Goal: Information Seeking & Learning: Learn about a topic

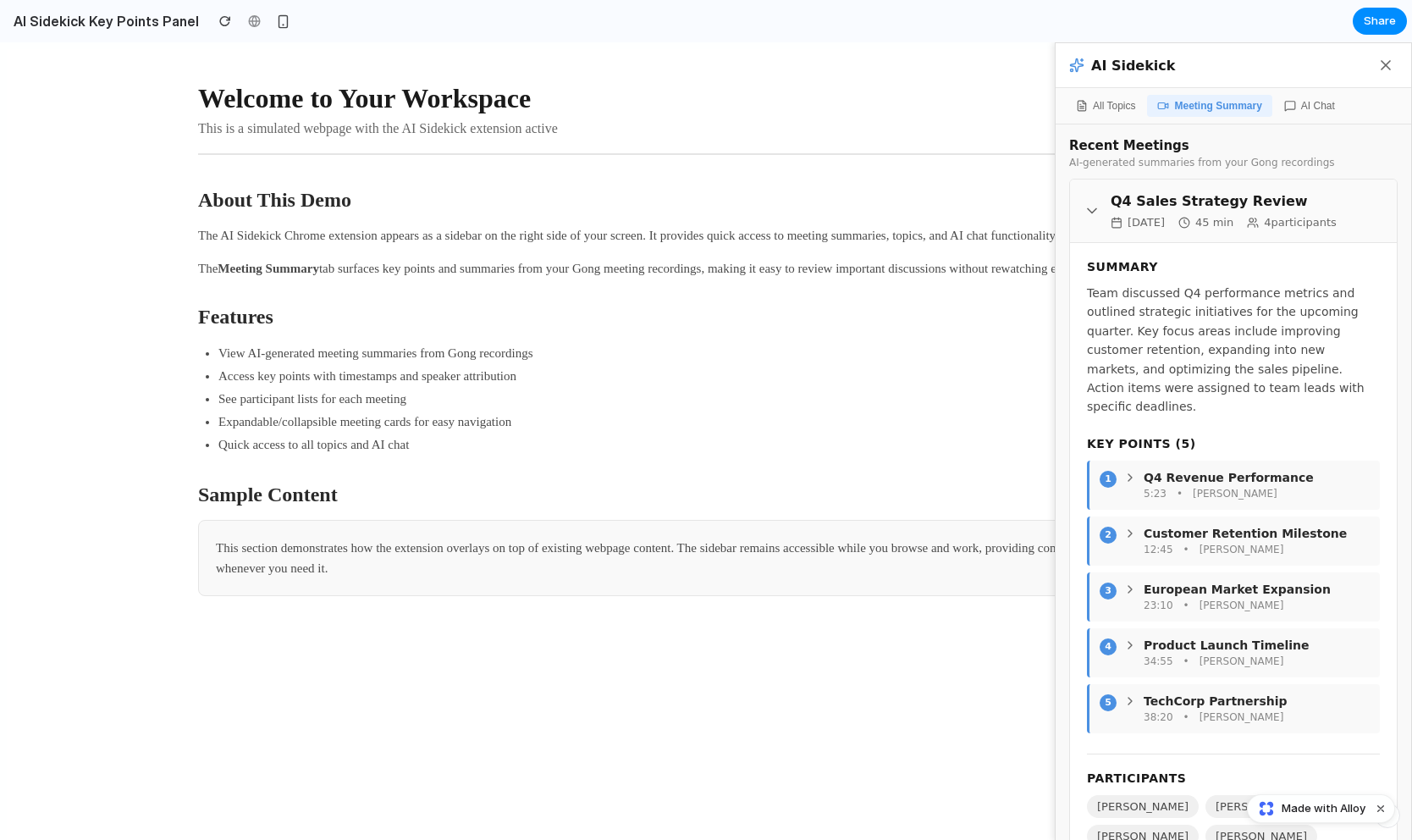
click at [1095, 209] on icon at bounding box center [1091, 211] width 9 height 4
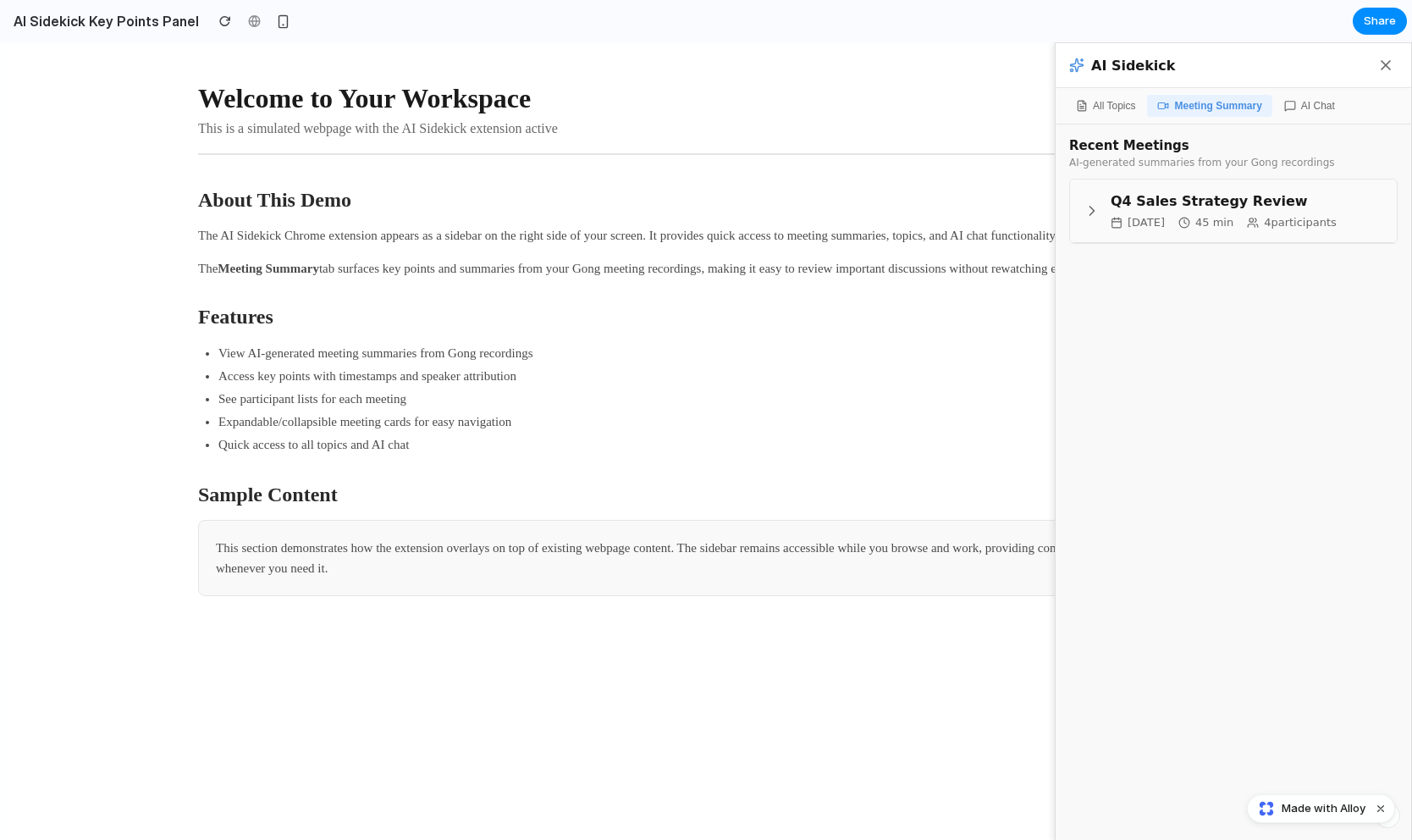
click at [1095, 209] on icon at bounding box center [1092, 211] width 17 height 17
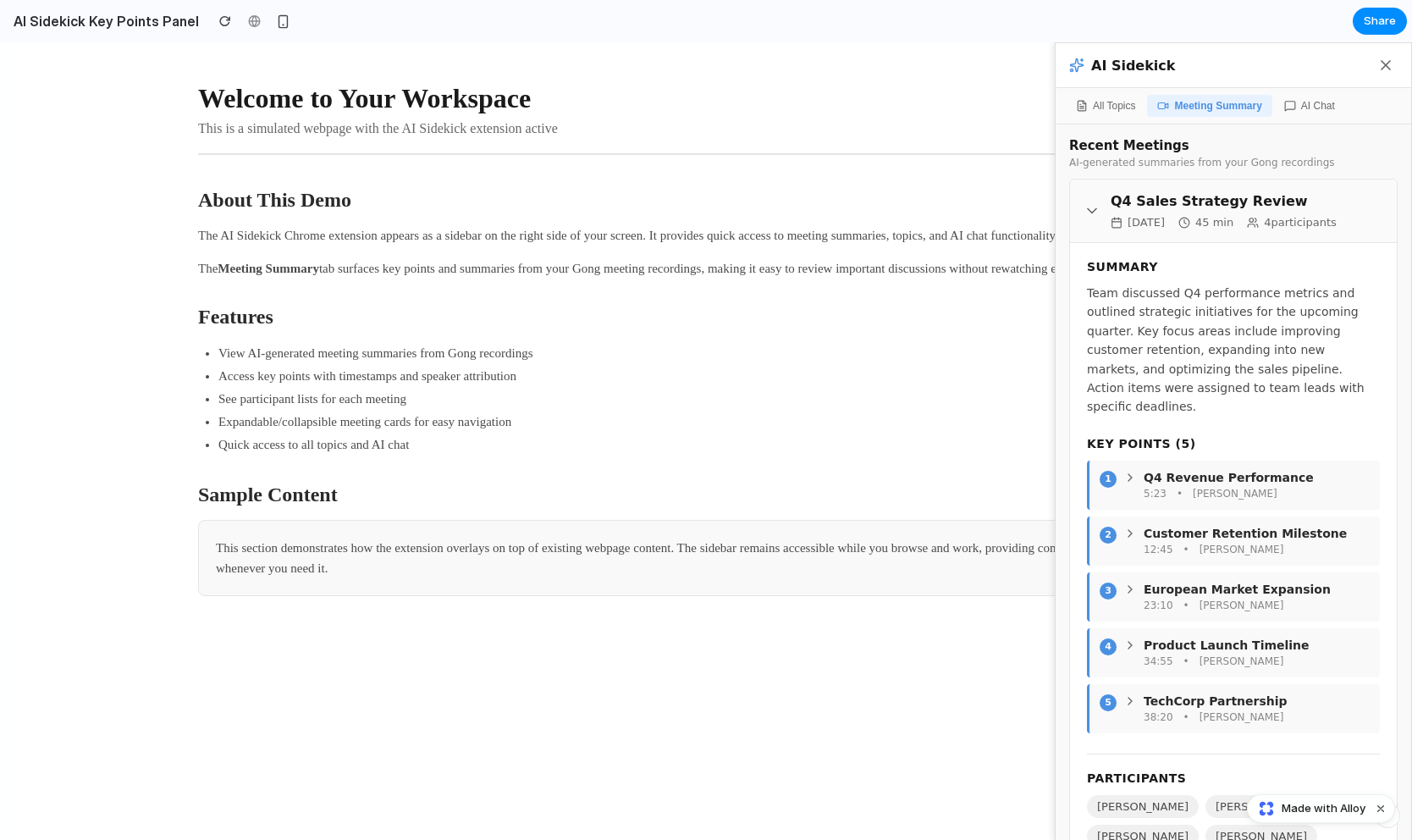
click at [1205, 206] on h3 "Q4 Sales Strategy Review" at bounding box center [1246, 201] width 273 height 16
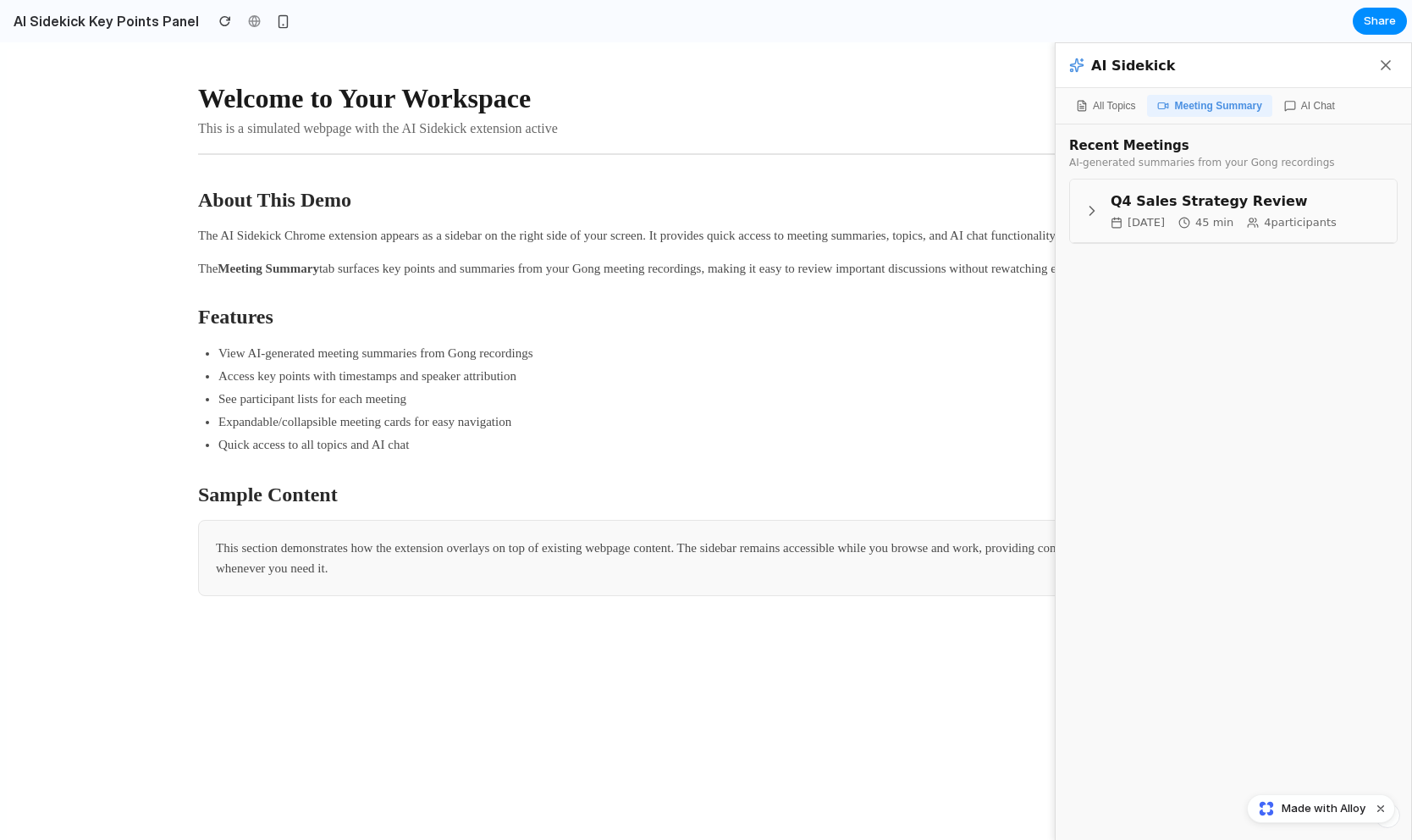
click at [1226, 217] on span "45 min" at bounding box center [1206, 222] width 55 height 12
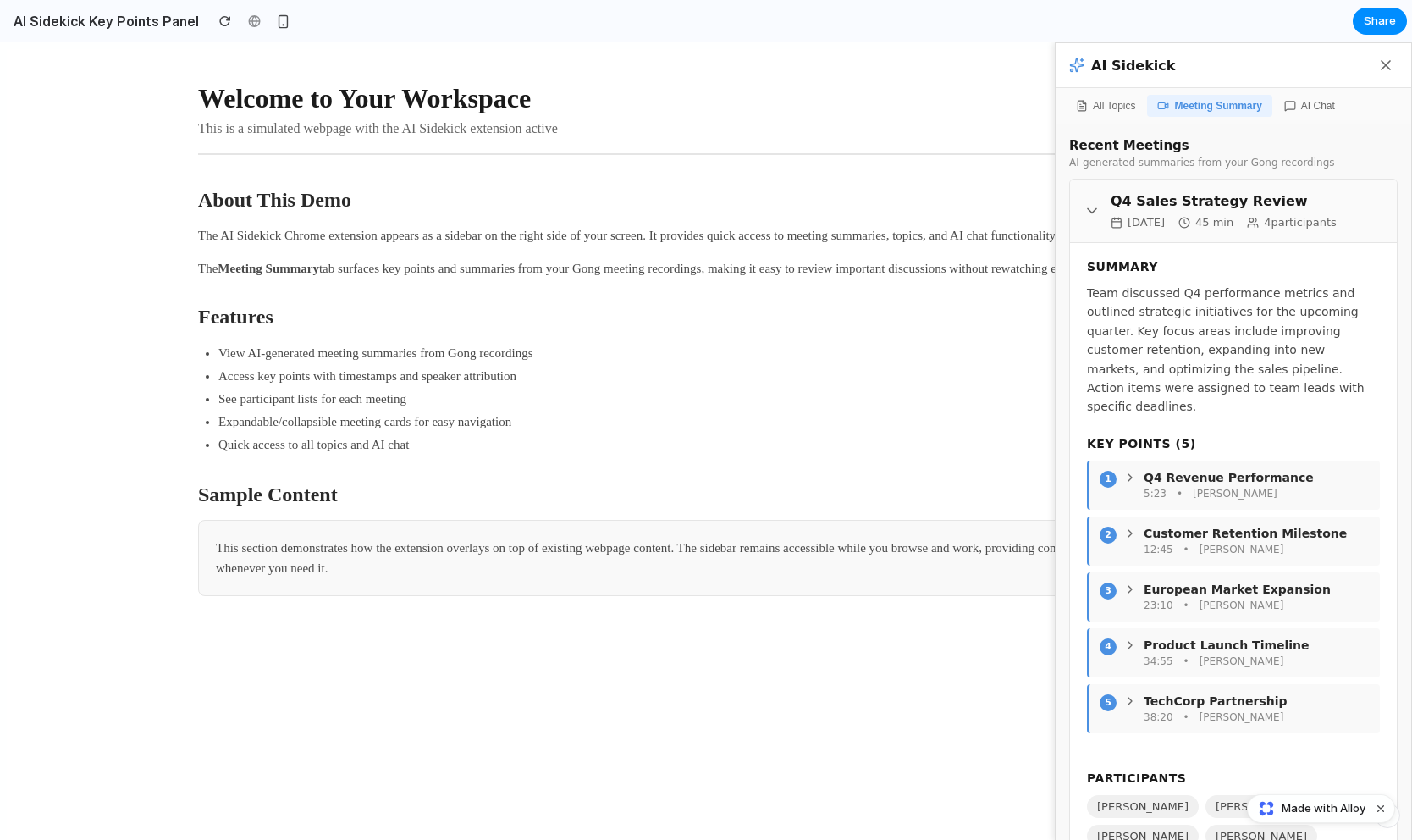
scroll to position [22, 0]
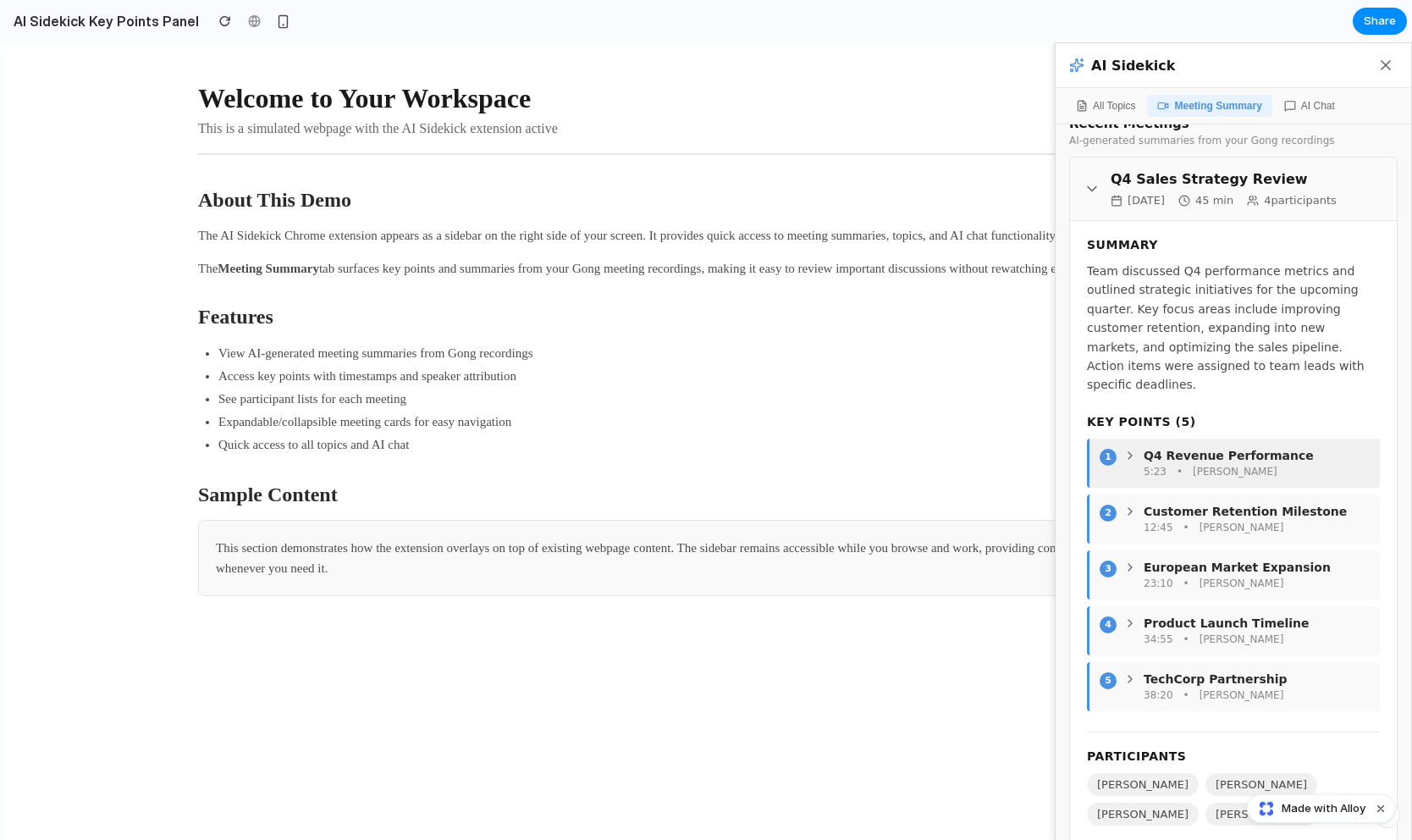
click at [1147, 449] on h5 "Q4 Revenue Performance" at bounding box center [1256, 456] width 226 height 13
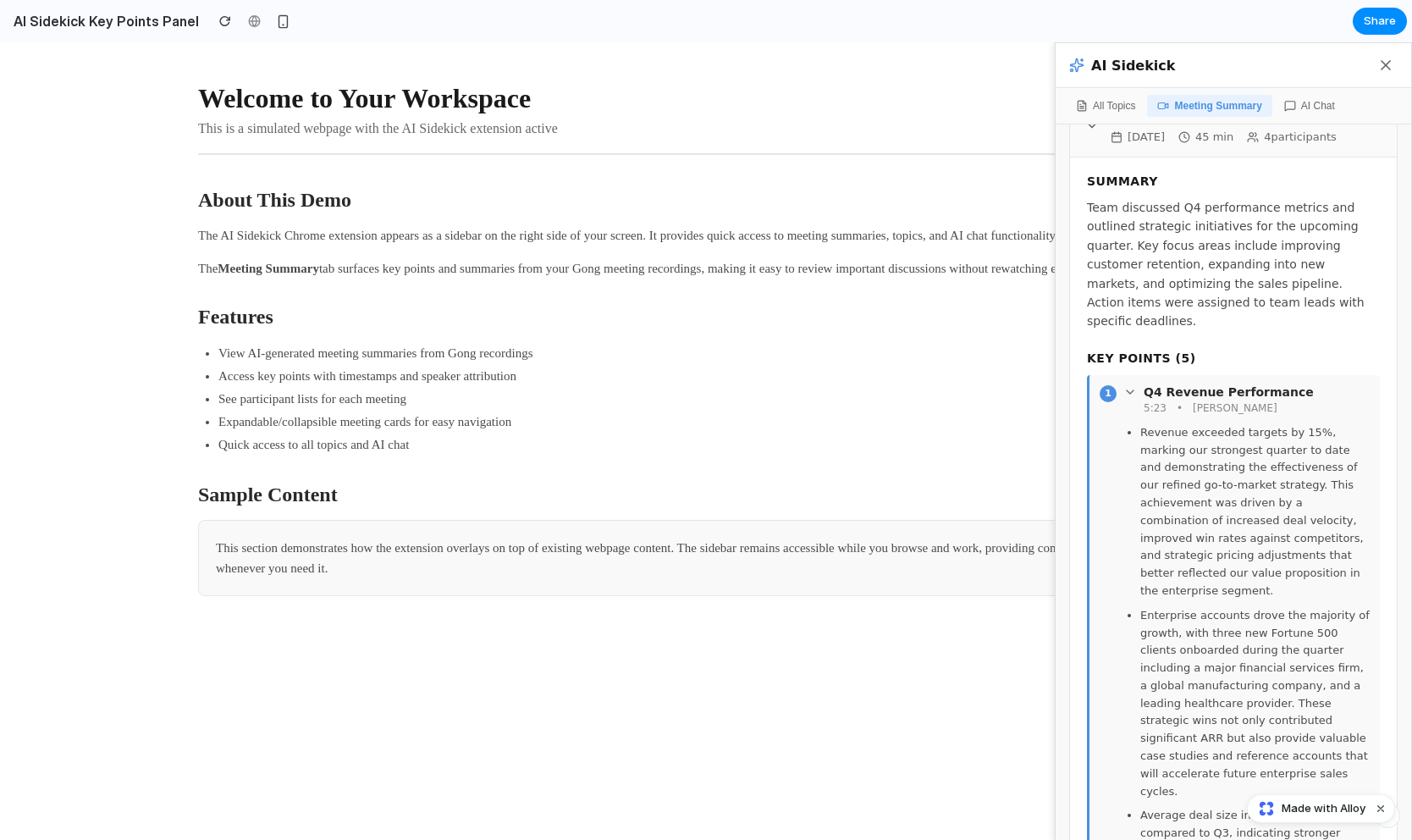
scroll to position [0, 0]
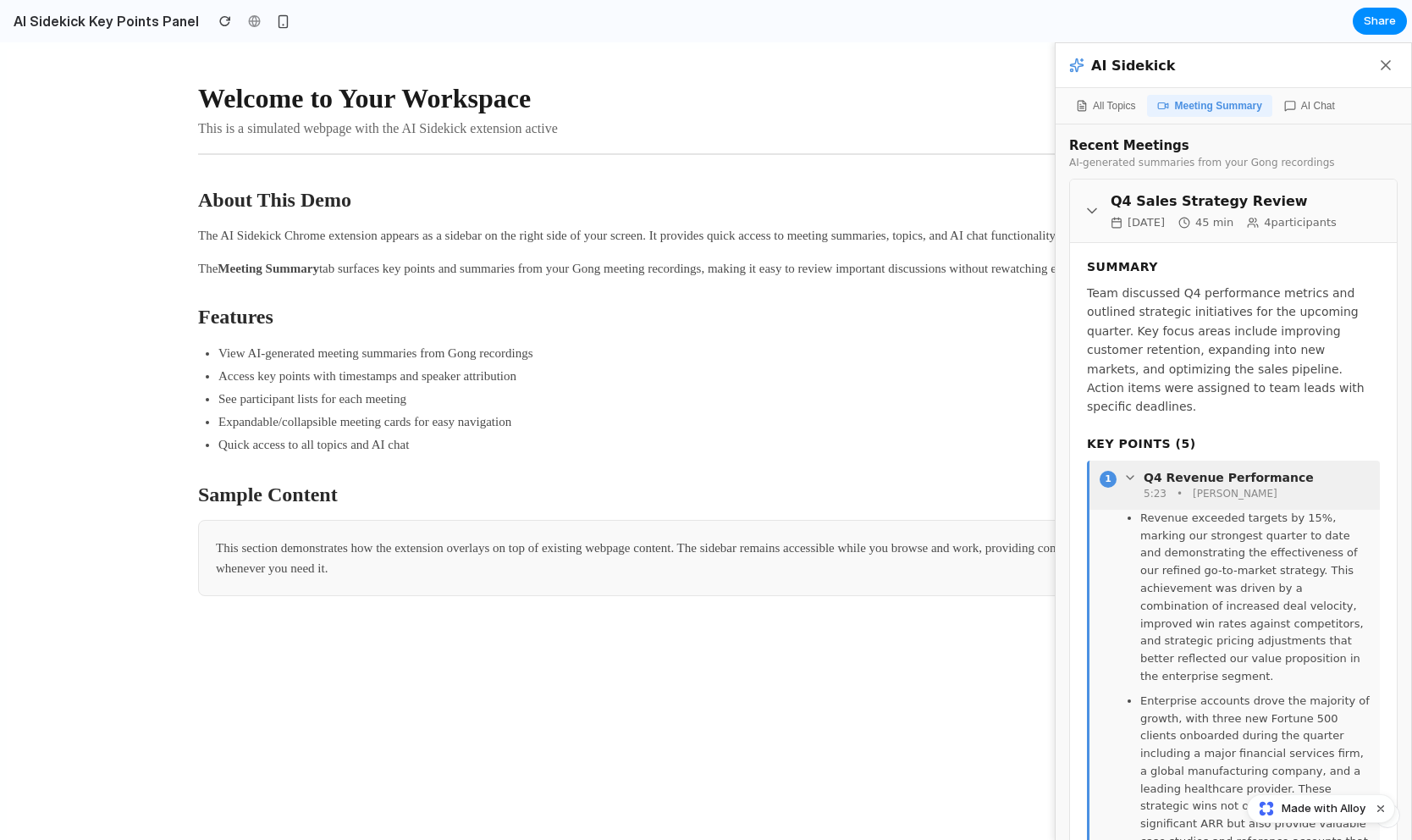
click at [1179, 460] on div "1 Q4 Revenue Performance 5:23 • [PERSON_NAME]" at bounding box center [1234, 485] width 291 height 49
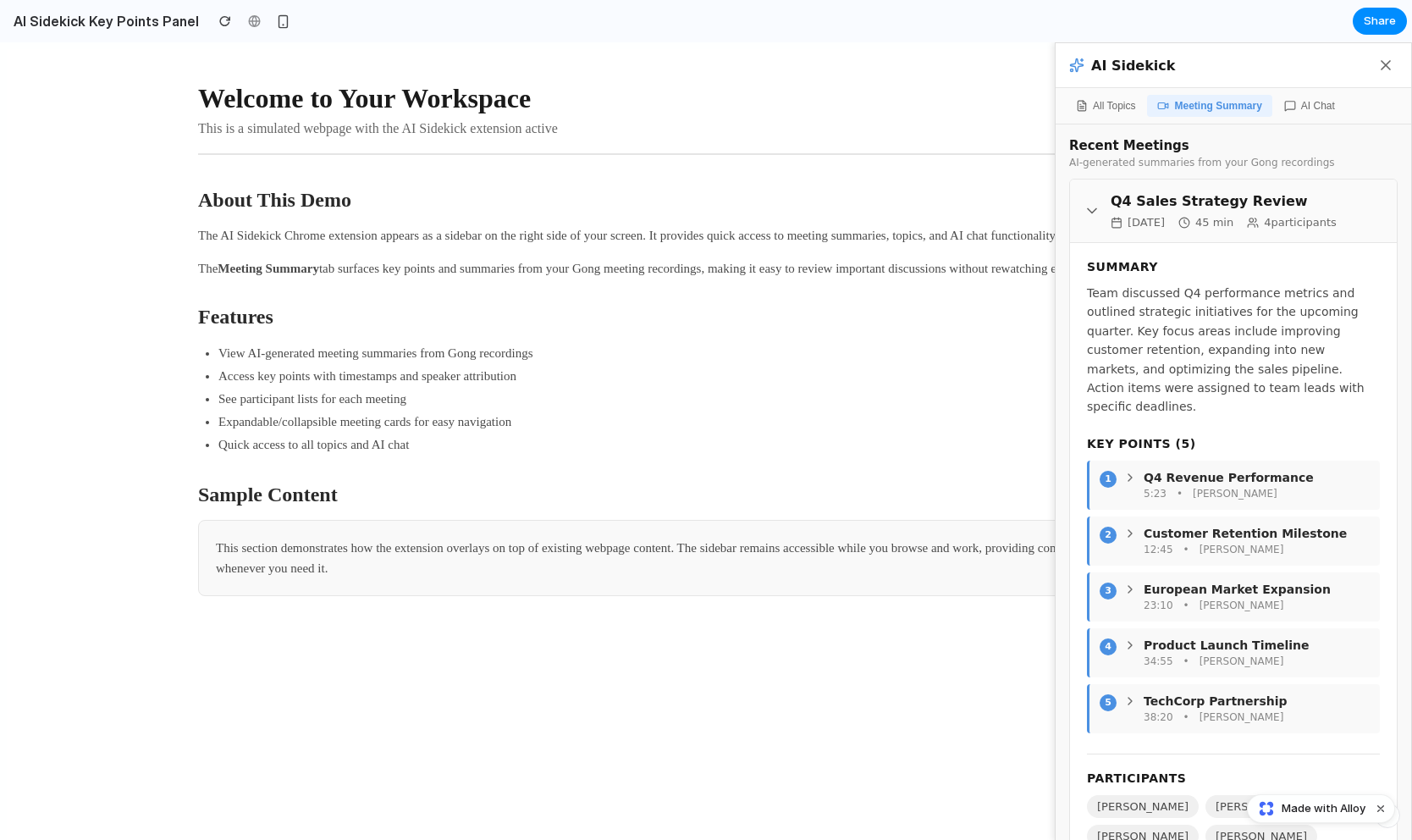
click at [1157, 437] on h4 "Key Points ( 5 )" at bounding box center [1232, 443] width 293 height 13
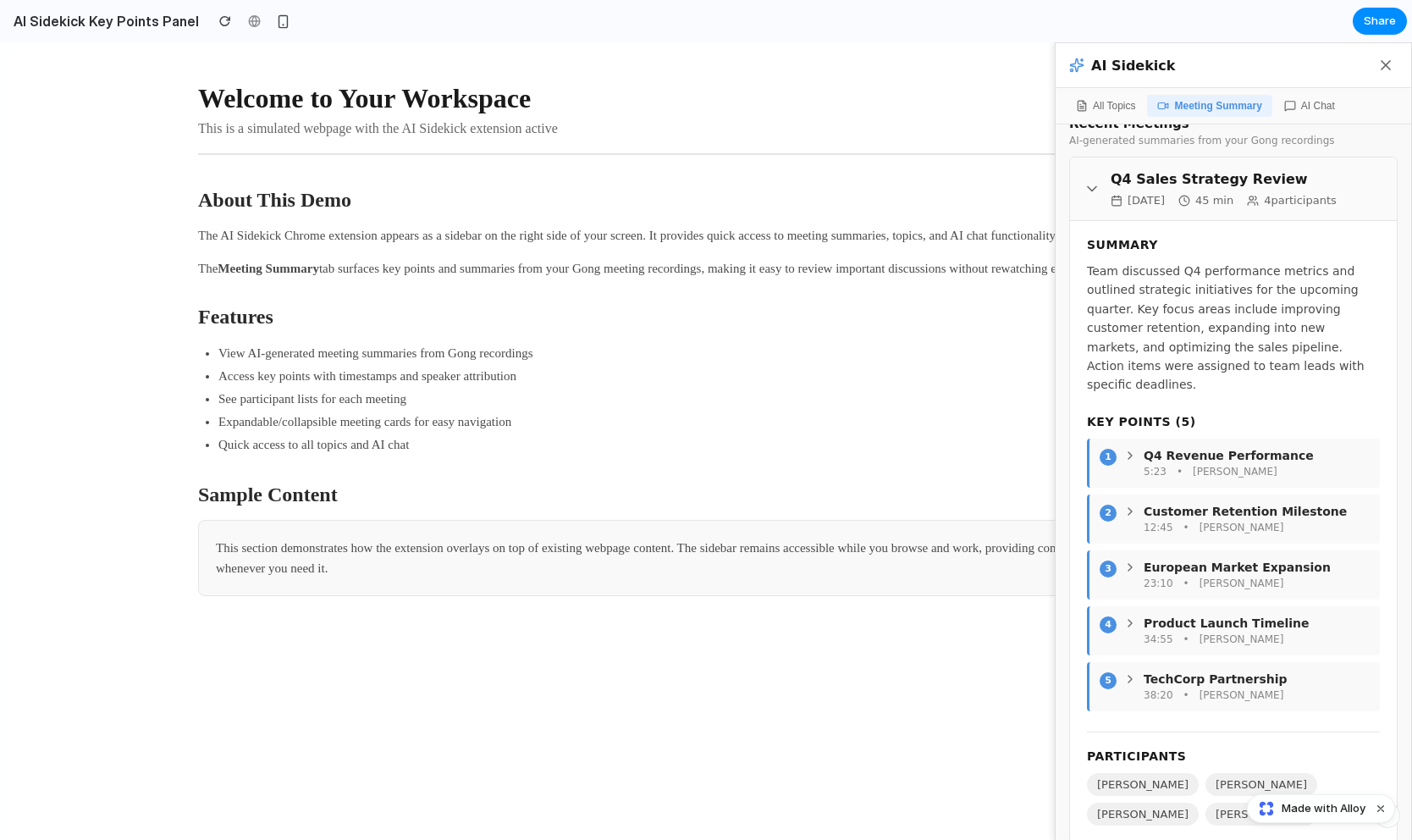
click at [1206, 802] on span "[PERSON_NAME]" at bounding box center [1261, 813] width 112 height 23
click at [1150, 773] on span "[PERSON_NAME]" at bounding box center [1142, 784] width 112 height 23
click at [1196, 731] on div "Participants [PERSON_NAME] [PERSON_NAME] [PERSON_NAME] [PERSON_NAME]" at bounding box center [1232, 777] width 293 height 94
